Goal: Navigation & Orientation: Find specific page/section

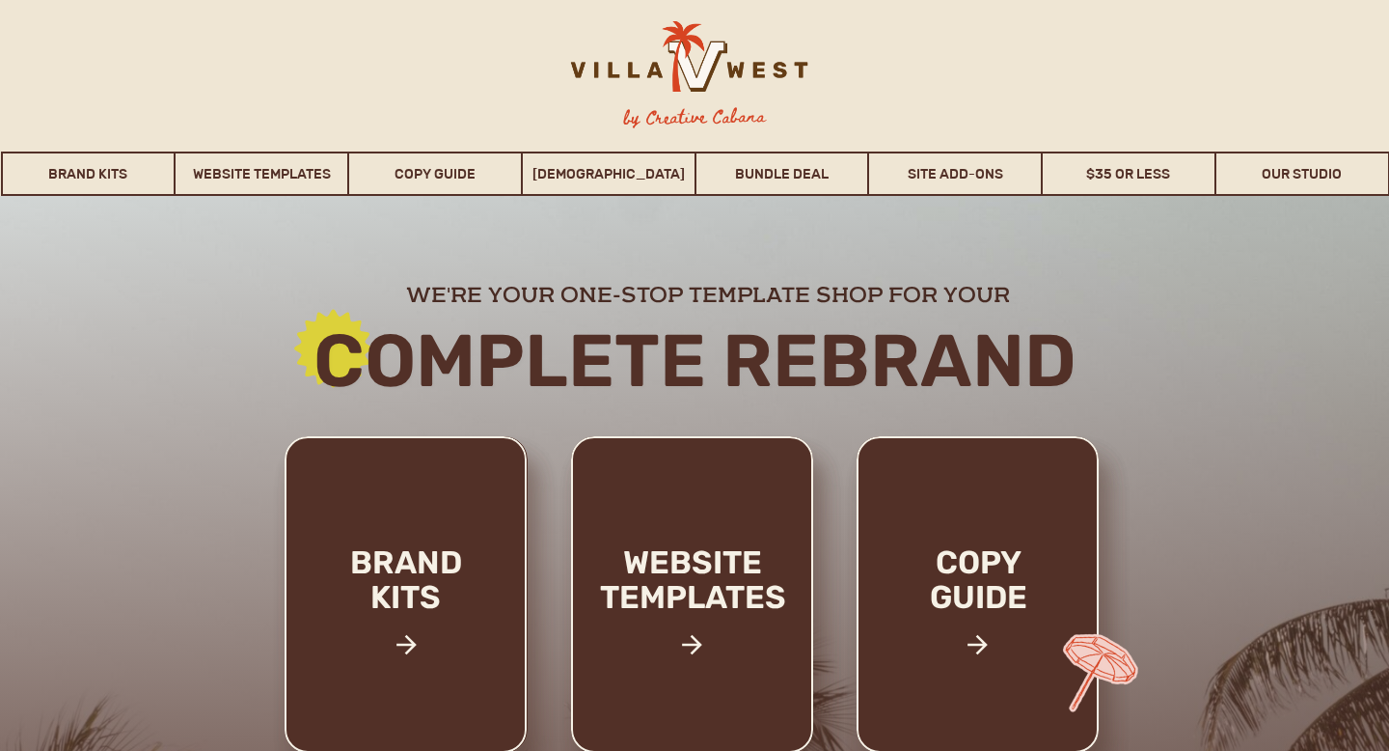
click at [589, 71] on div at bounding box center [686, 66] width 303 height 90
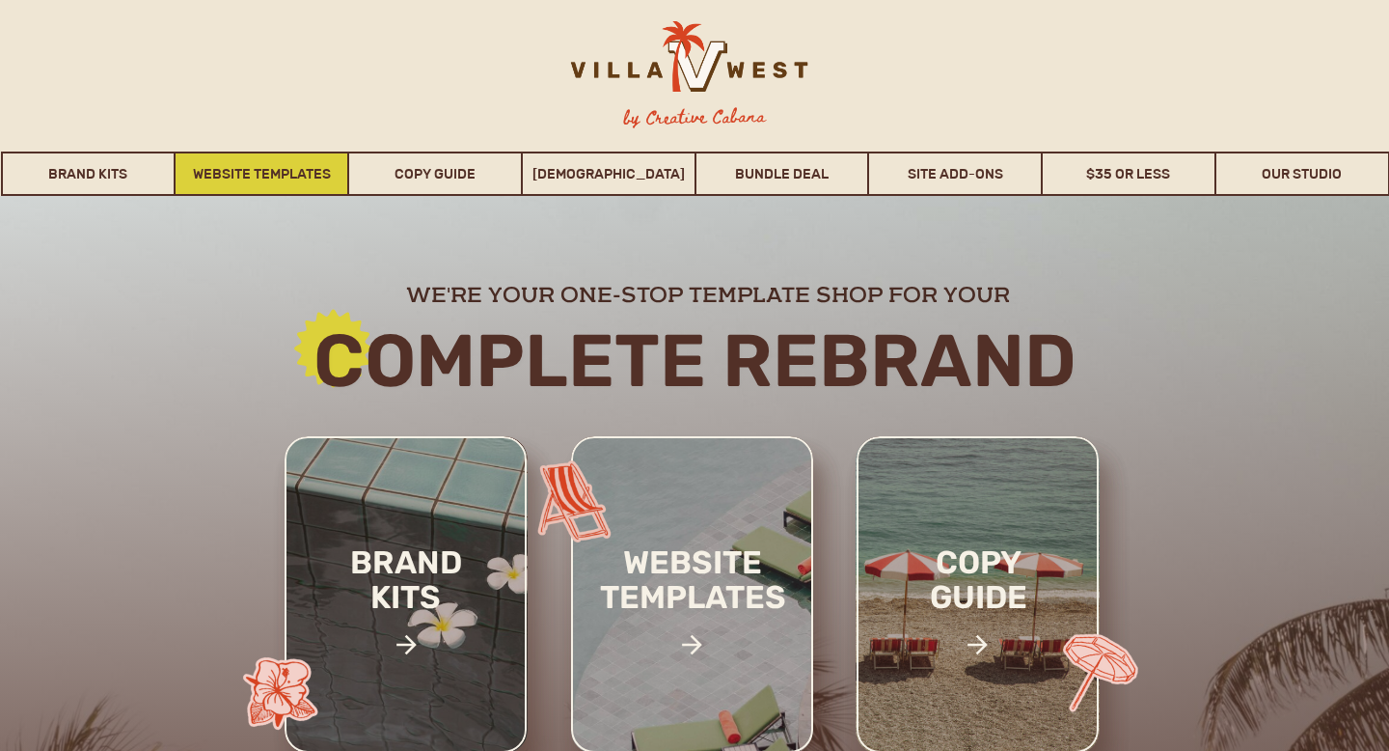
click at [244, 159] on link "Website Templates" at bounding box center [262, 173] width 172 height 44
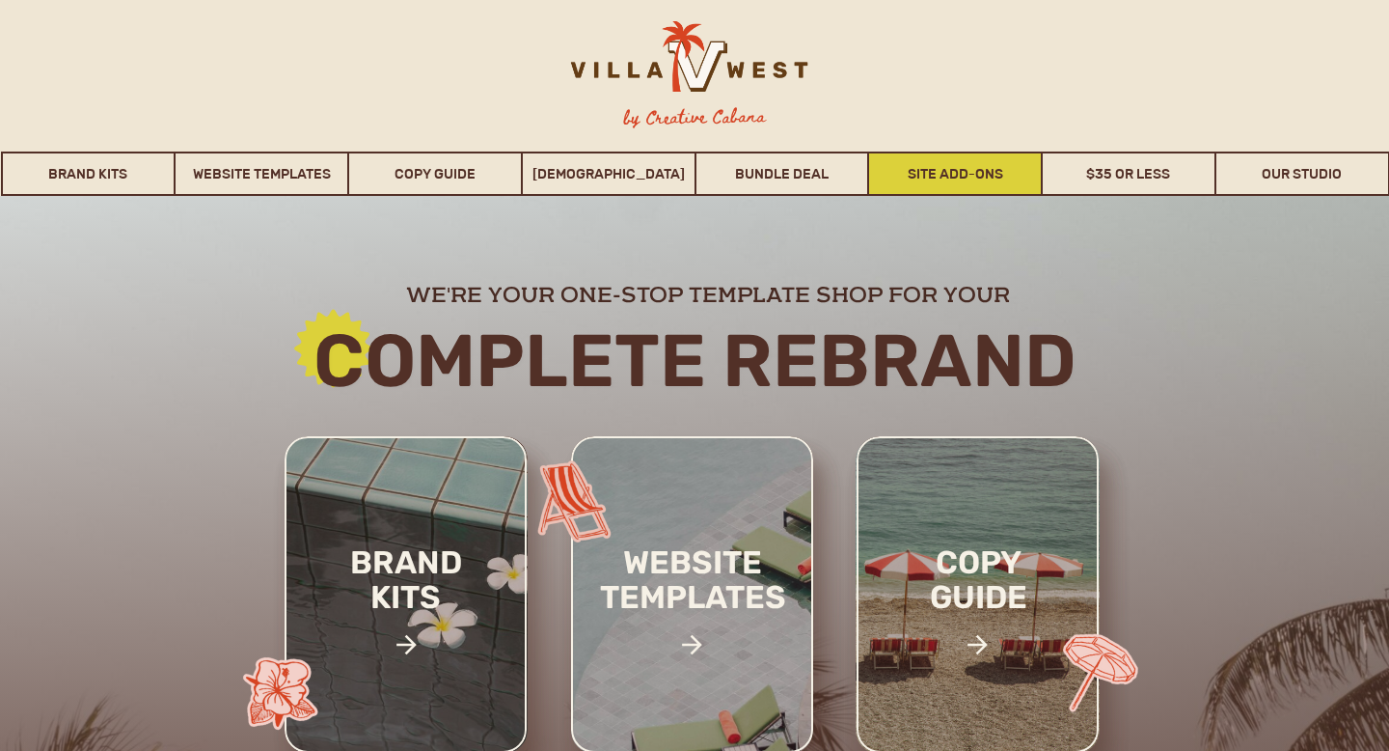
click at [929, 177] on link "Site Add-Ons" at bounding box center [955, 173] width 172 height 44
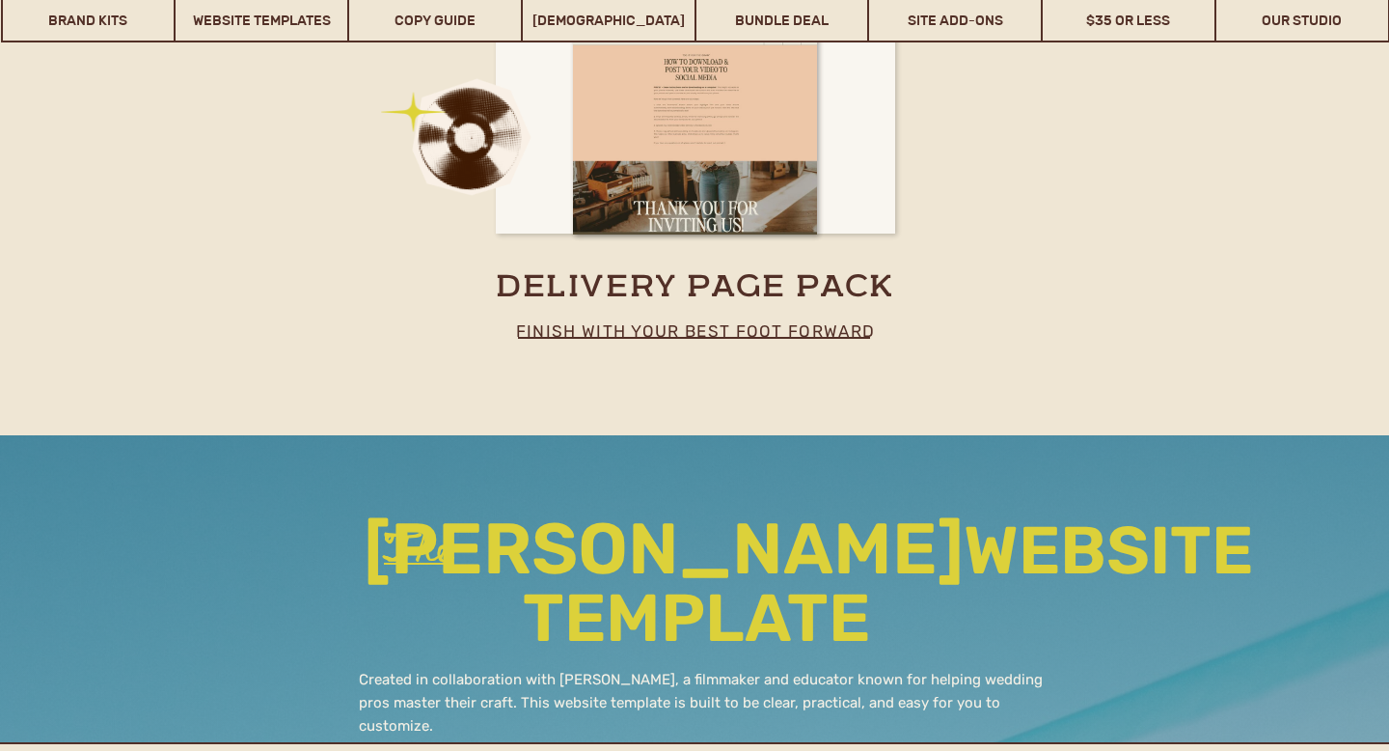
scroll to position [11569, 0]
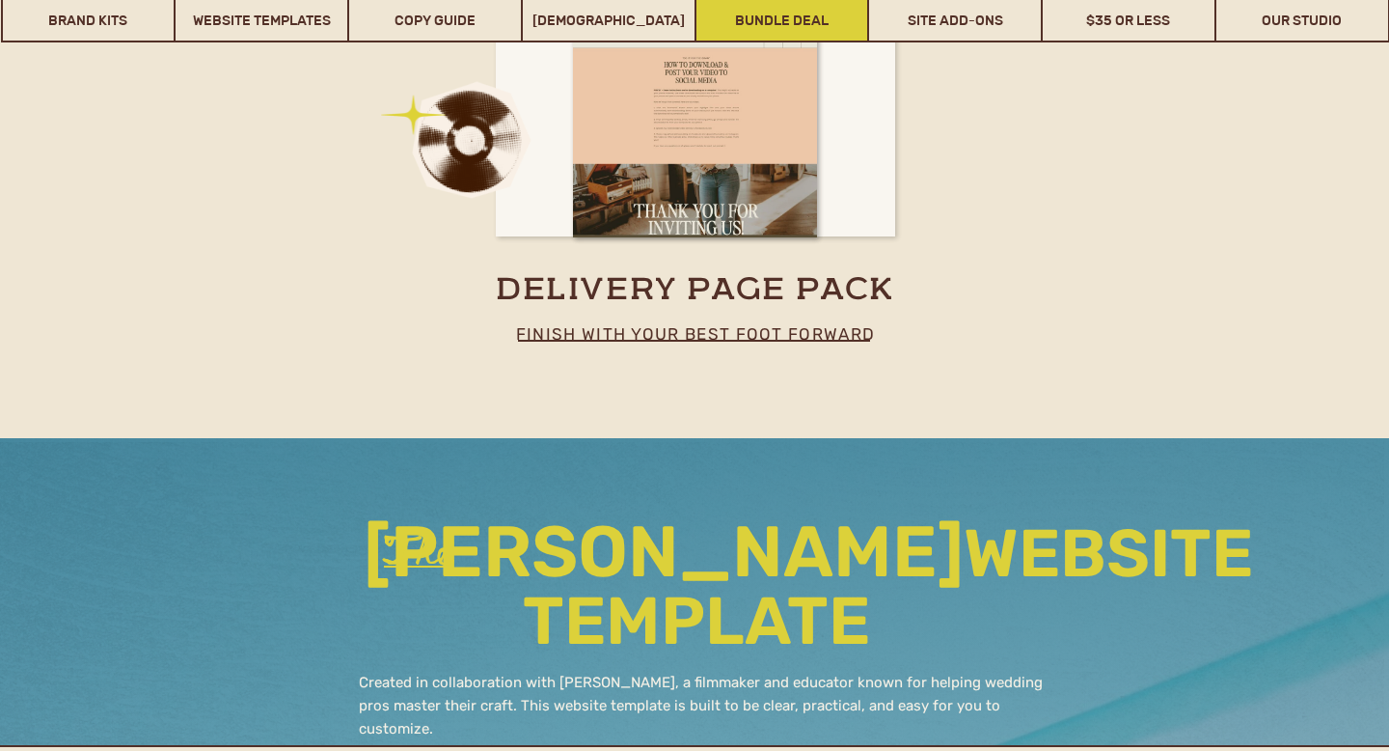
click at [782, 27] on link "Bundle Deal" at bounding box center [783, 20] width 172 height 44
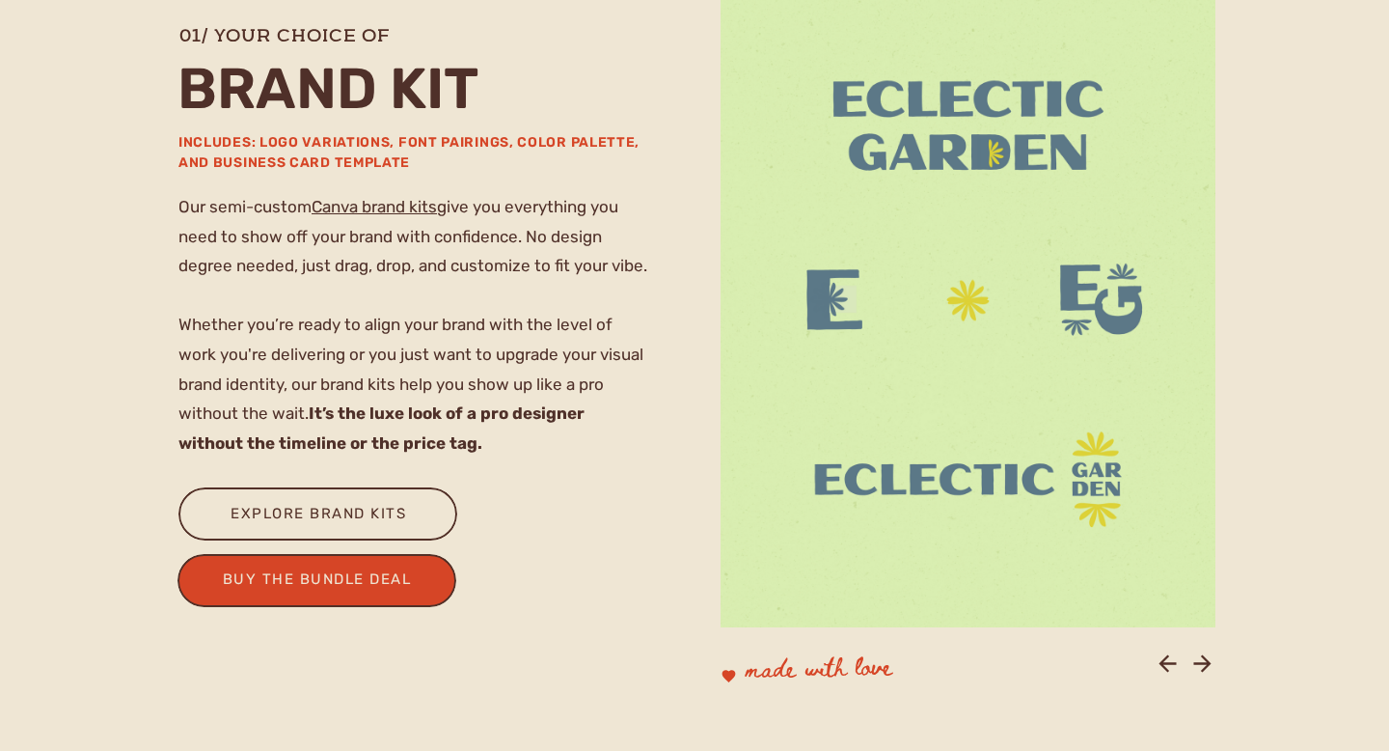
scroll to position [1466, 0]
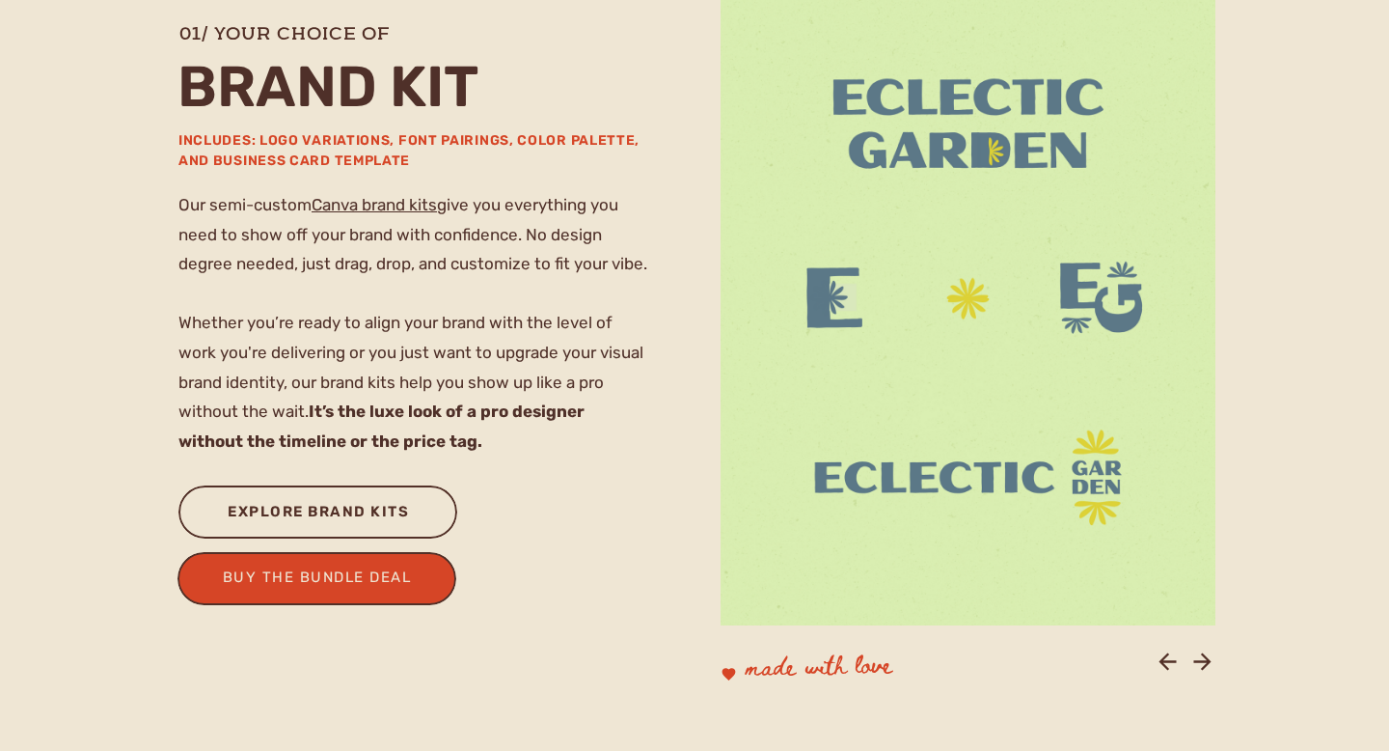
click at [345, 520] on div "explore brand kits" at bounding box center [318, 515] width 208 height 32
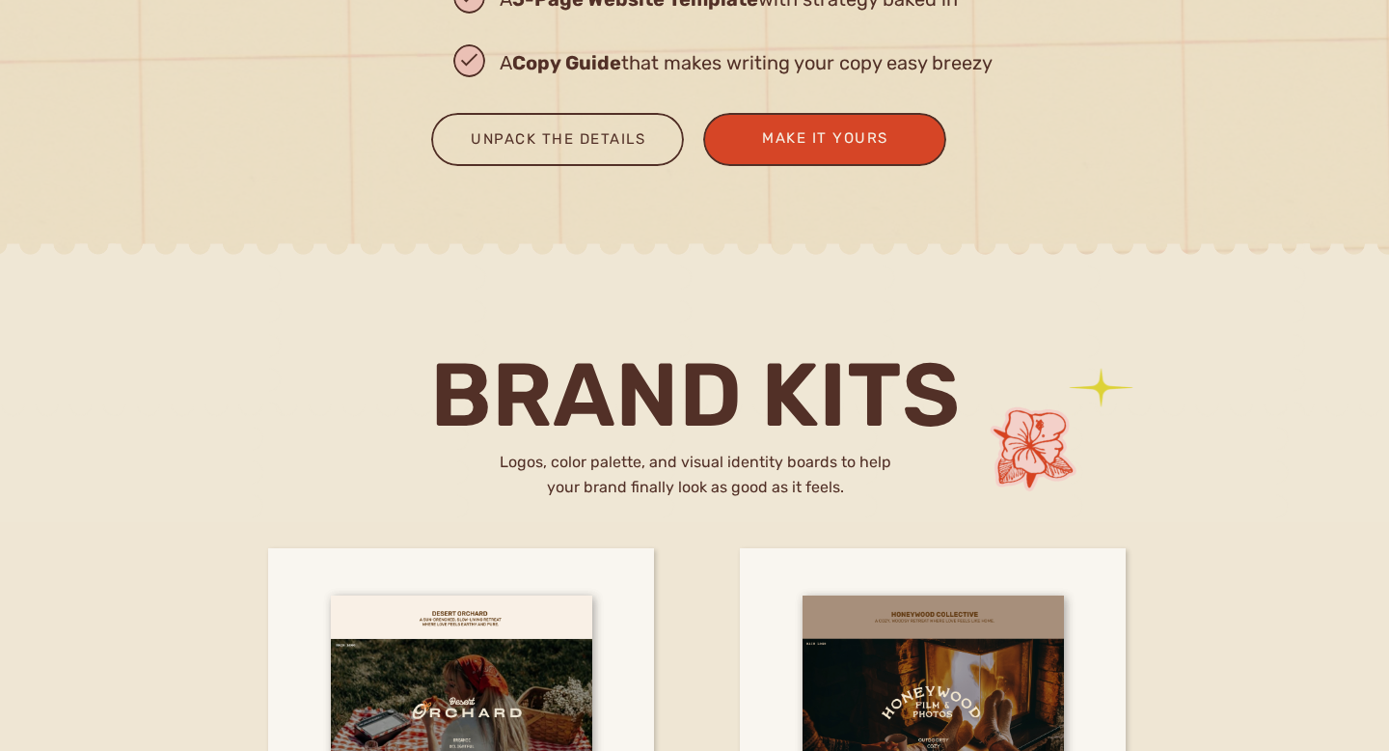
scroll to position [2789, 0]
